Goal: Task Accomplishment & Management: Complete application form

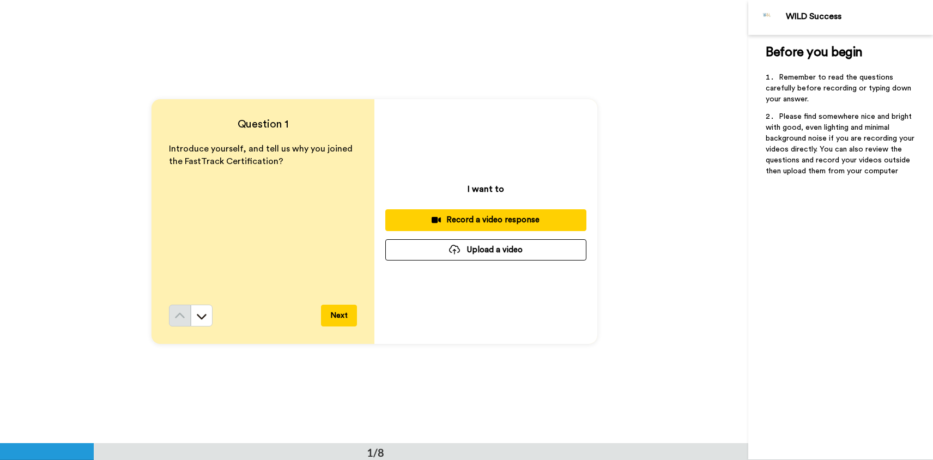
click at [464, 222] on div "Record a video response" at bounding box center [486, 219] width 184 height 11
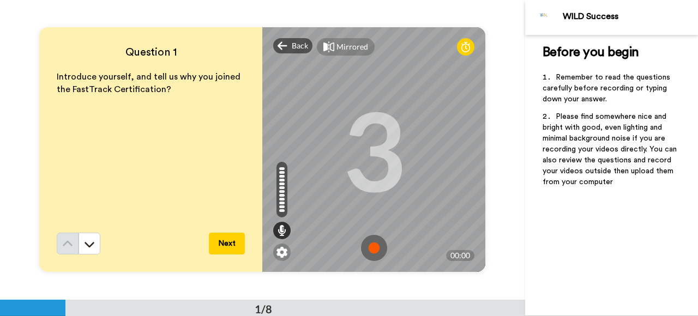
click at [369, 246] on img at bounding box center [374, 248] width 26 height 26
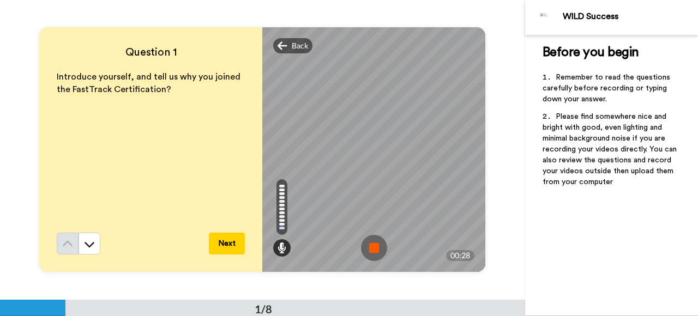
click at [223, 243] on button "Next" at bounding box center [227, 244] width 36 height 22
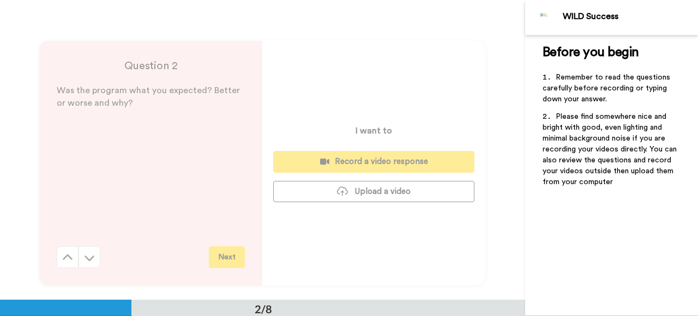
scroll to position [300, 0]
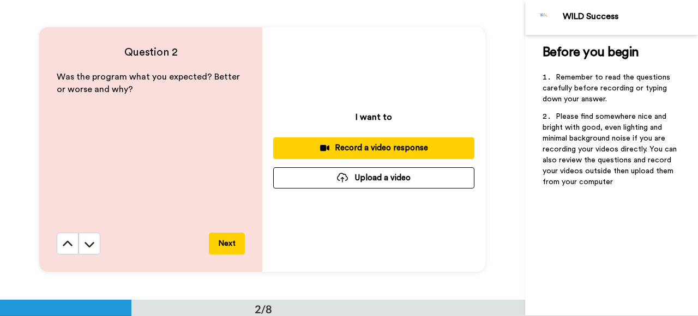
click at [389, 148] on div "Record a video response" at bounding box center [374, 147] width 184 height 11
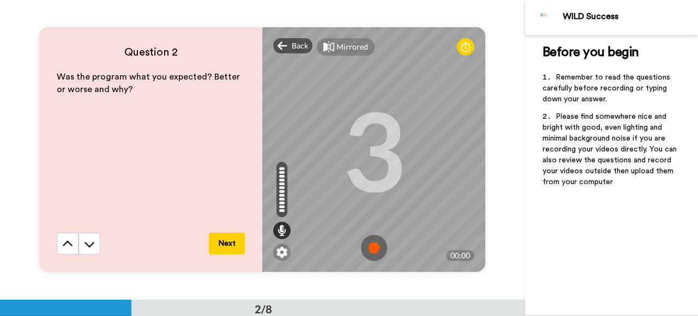
click at [377, 249] on img at bounding box center [374, 248] width 26 height 26
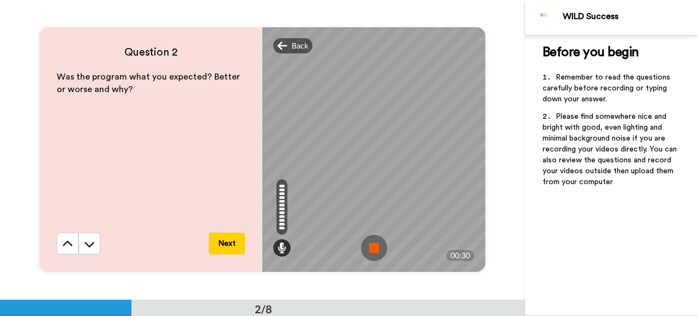
click at [374, 250] on img at bounding box center [374, 248] width 26 height 26
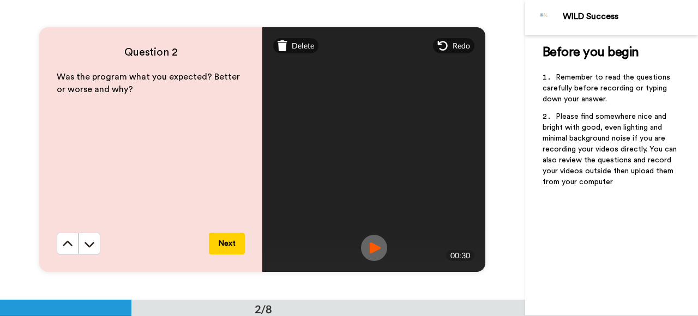
click at [234, 241] on button "Next" at bounding box center [227, 244] width 36 height 22
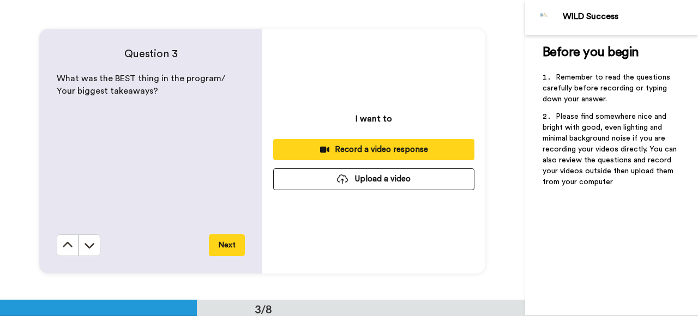
scroll to position [599, 0]
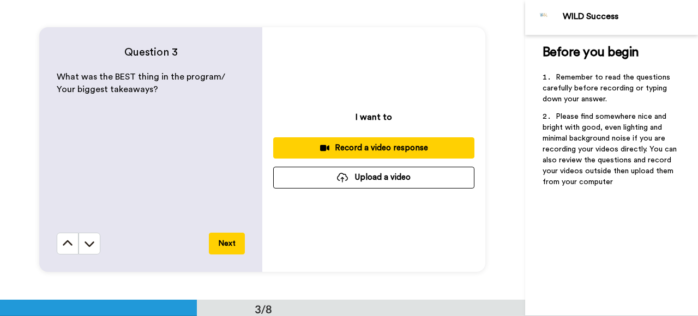
click at [234, 241] on button "Next" at bounding box center [227, 244] width 36 height 22
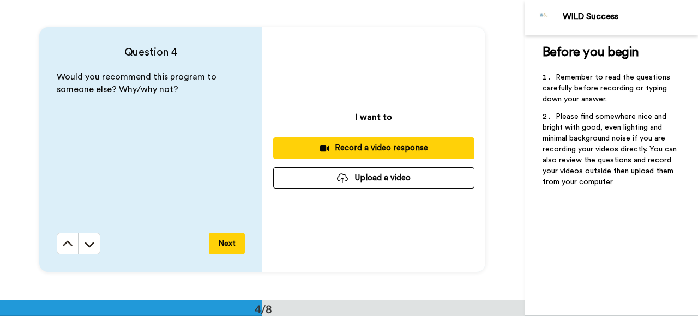
scroll to position [899, 0]
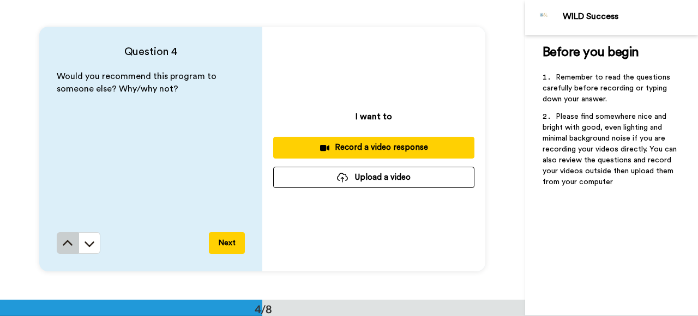
click at [64, 245] on icon at bounding box center [67, 243] width 11 height 11
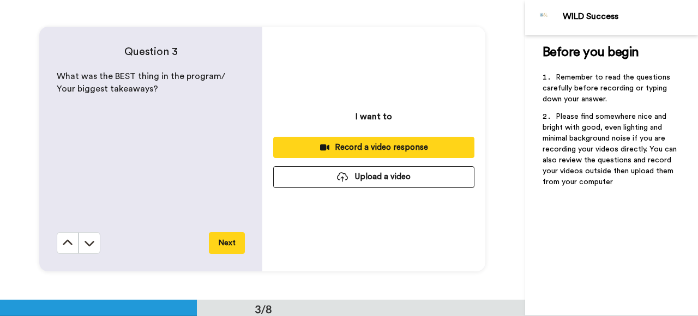
scroll to position [599, 0]
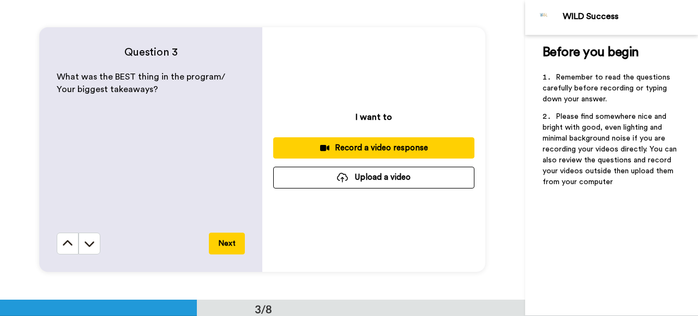
click at [321, 153] on div "Record a video response" at bounding box center [374, 147] width 184 height 11
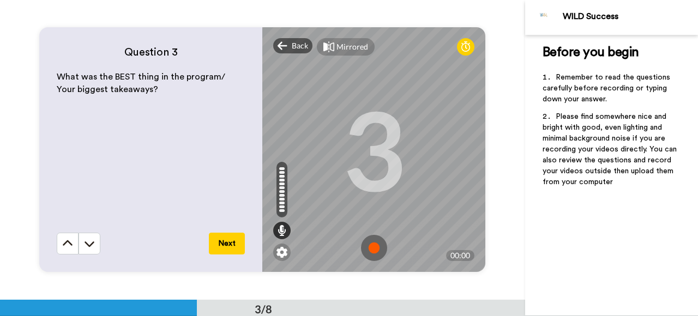
click at [382, 245] on img at bounding box center [374, 248] width 26 height 26
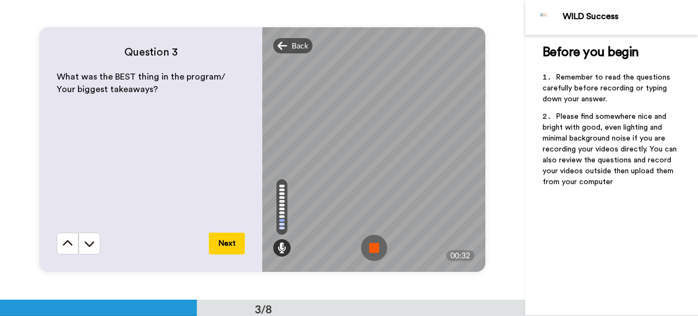
click at [374, 250] on img at bounding box center [374, 248] width 26 height 26
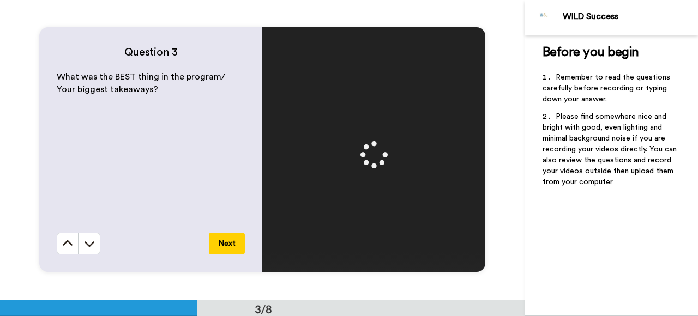
click at [230, 238] on button "Next" at bounding box center [227, 244] width 36 height 22
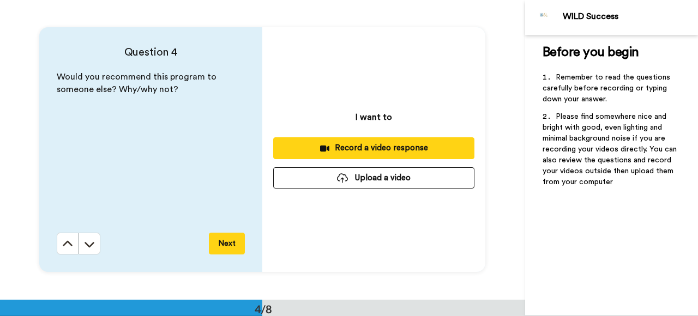
scroll to position [899, 0]
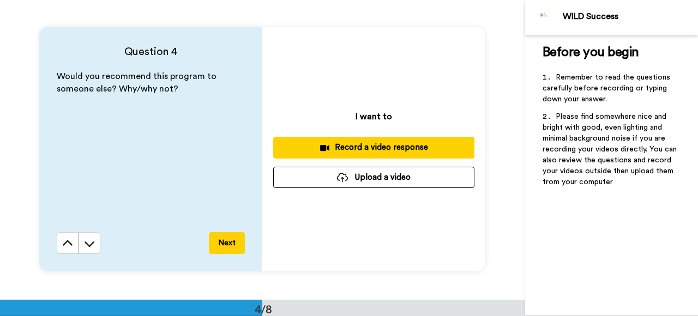
click at [339, 150] on div "Record a video response" at bounding box center [374, 147] width 184 height 11
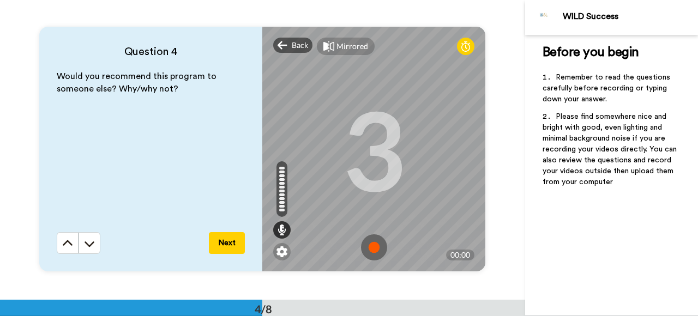
click at [378, 248] on img at bounding box center [374, 247] width 26 height 26
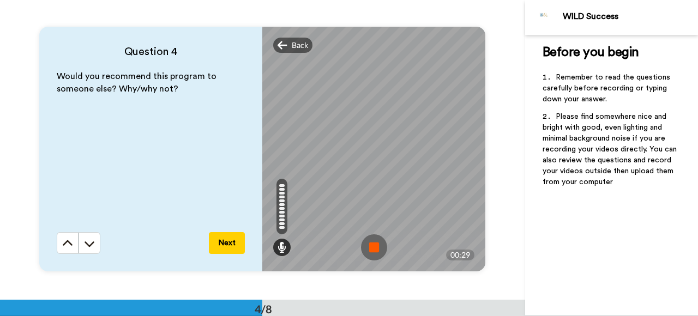
click at [374, 250] on img at bounding box center [374, 247] width 26 height 26
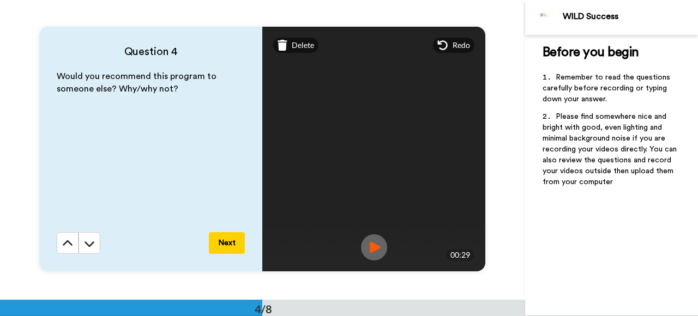
click at [227, 246] on button "Next" at bounding box center [227, 243] width 36 height 22
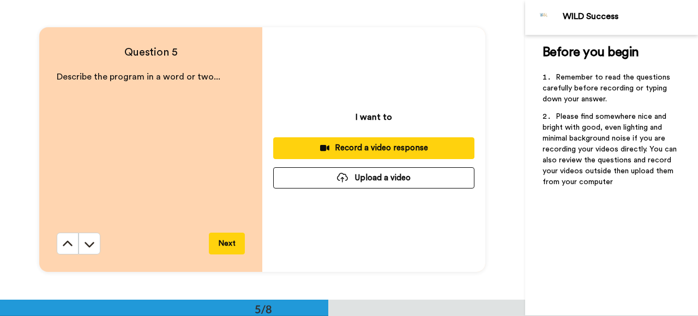
scroll to position [1198, 0]
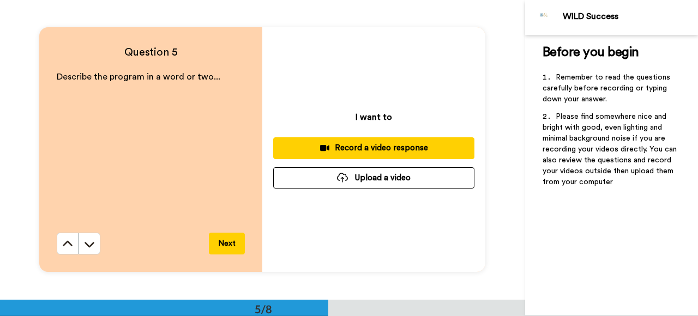
click at [383, 151] on div "Record a video response" at bounding box center [374, 147] width 184 height 11
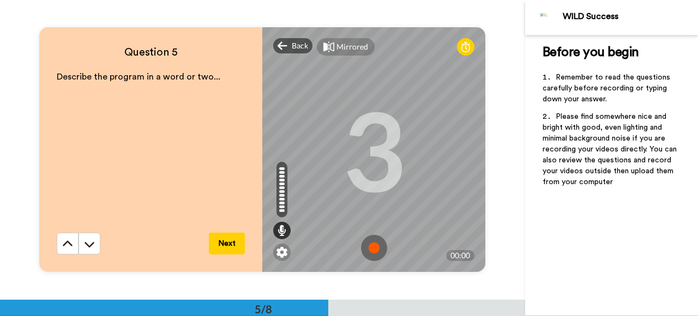
click at [377, 248] on img at bounding box center [374, 248] width 26 height 26
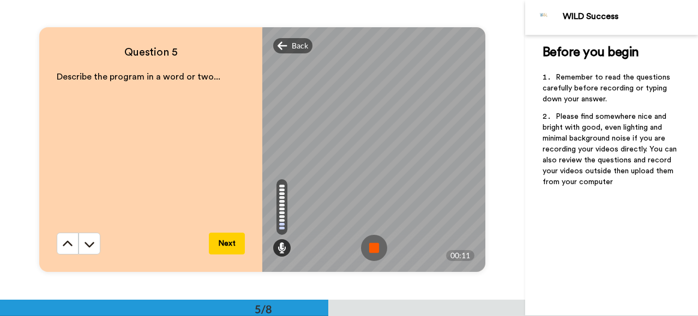
click at [375, 251] on img at bounding box center [374, 248] width 26 height 26
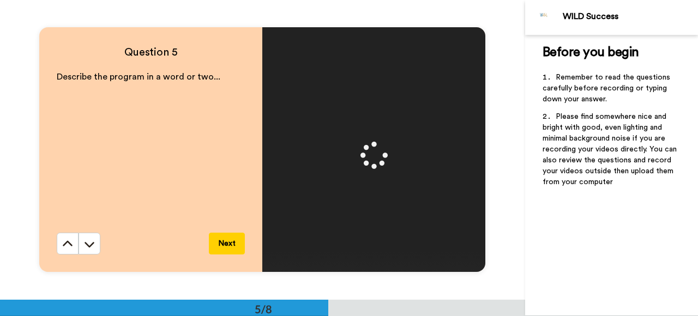
click at [223, 242] on button "Next" at bounding box center [227, 244] width 36 height 22
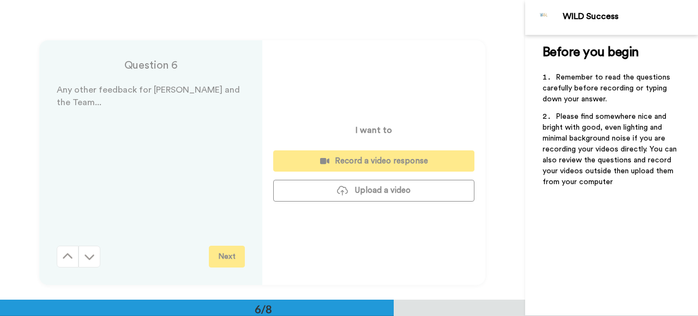
scroll to position [1498, 0]
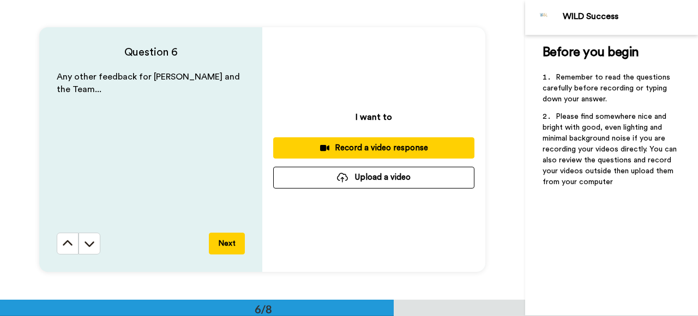
click at [375, 147] on div "Record a video response" at bounding box center [374, 147] width 184 height 11
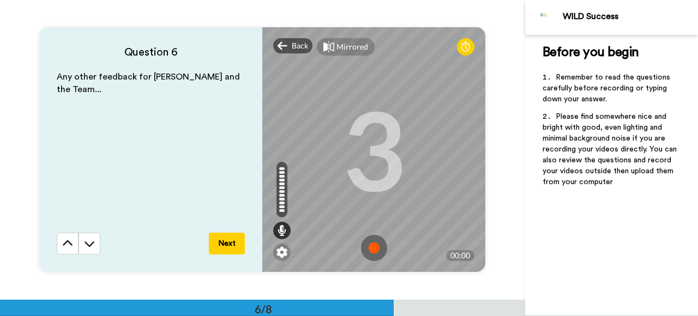
click at [382, 252] on img at bounding box center [374, 248] width 26 height 26
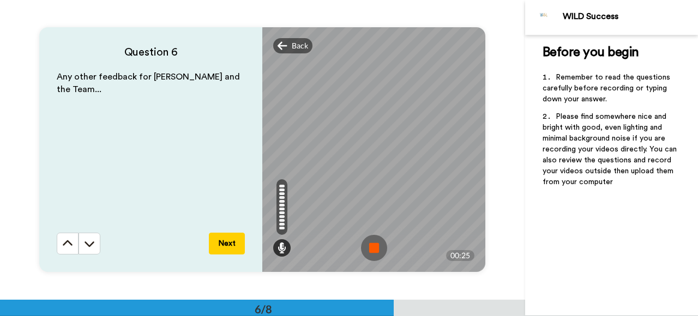
click at [372, 251] on img at bounding box center [374, 248] width 26 height 26
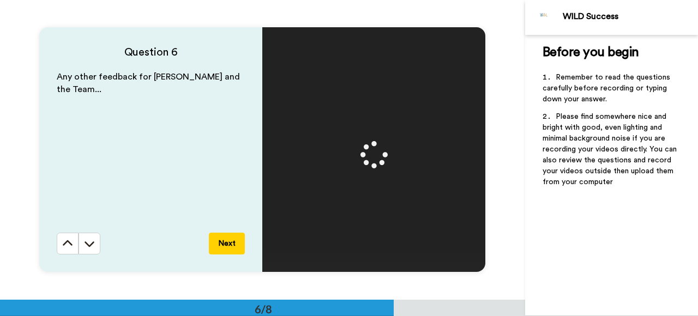
click at [234, 243] on button "Next" at bounding box center [227, 244] width 36 height 22
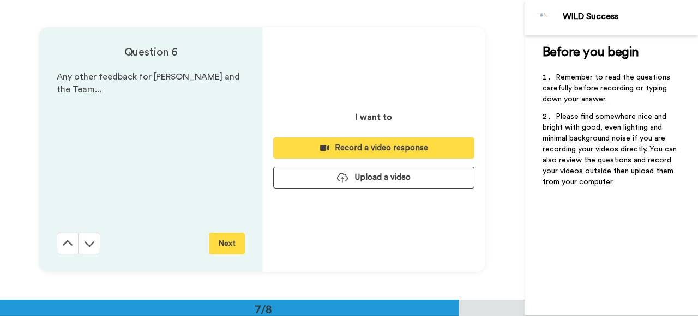
scroll to position [1798, 0]
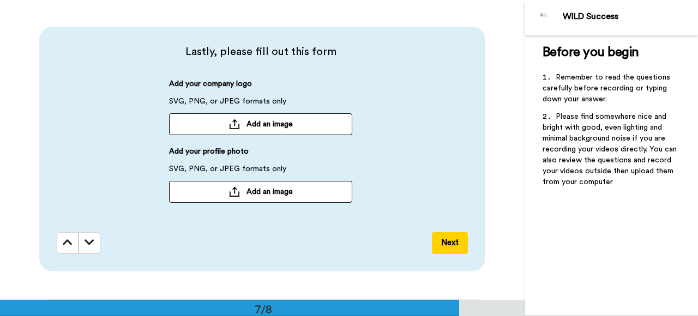
click at [451, 246] on button "Next" at bounding box center [450, 243] width 36 height 22
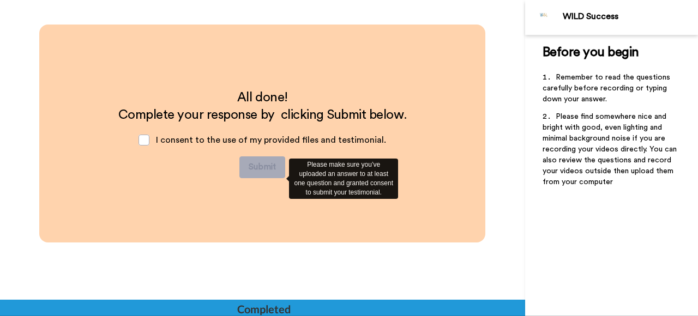
scroll to position [2075, 0]
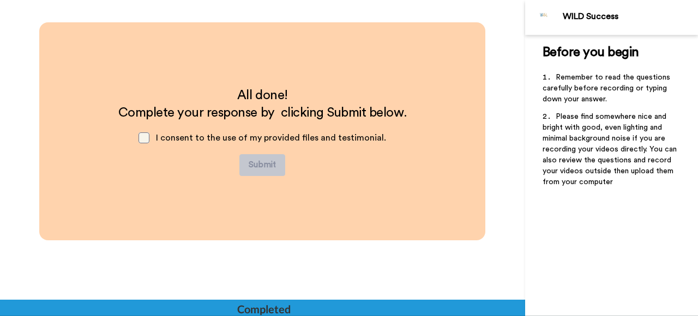
click at [149, 138] on span at bounding box center [143, 137] width 11 height 11
click at [264, 165] on button "Submit" at bounding box center [262, 165] width 46 height 22
